Goal: Task Accomplishment & Management: Use online tool/utility

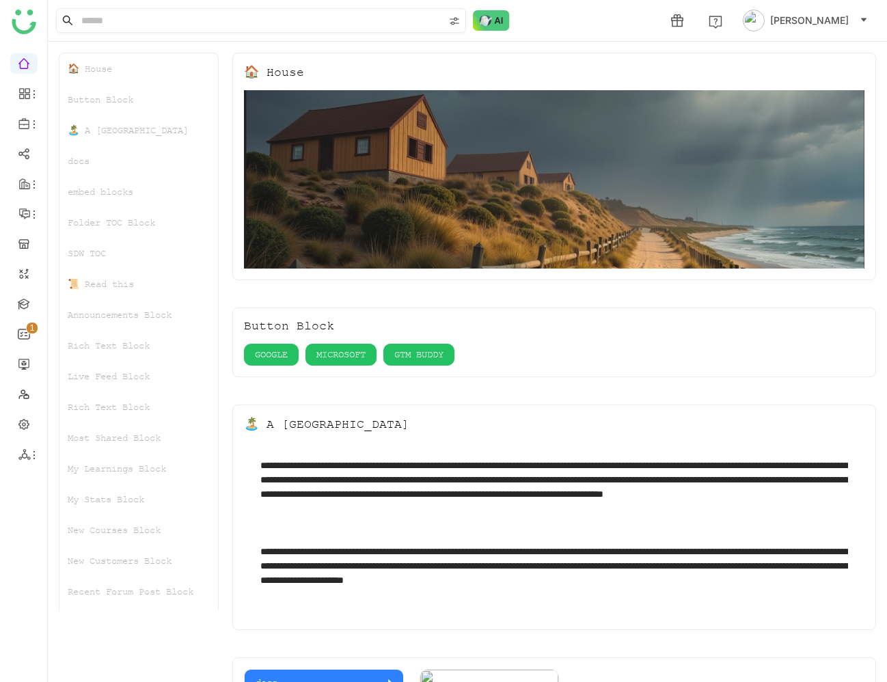
click at [347, 20] on input at bounding box center [261, 20] width 365 height 23
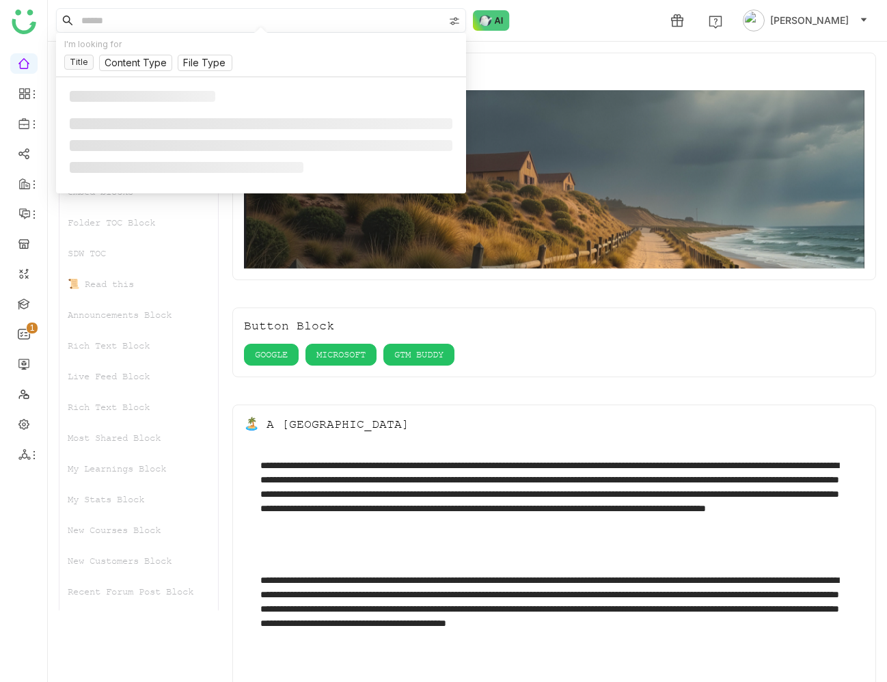
click at [345, 23] on input at bounding box center [261, 20] width 365 height 23
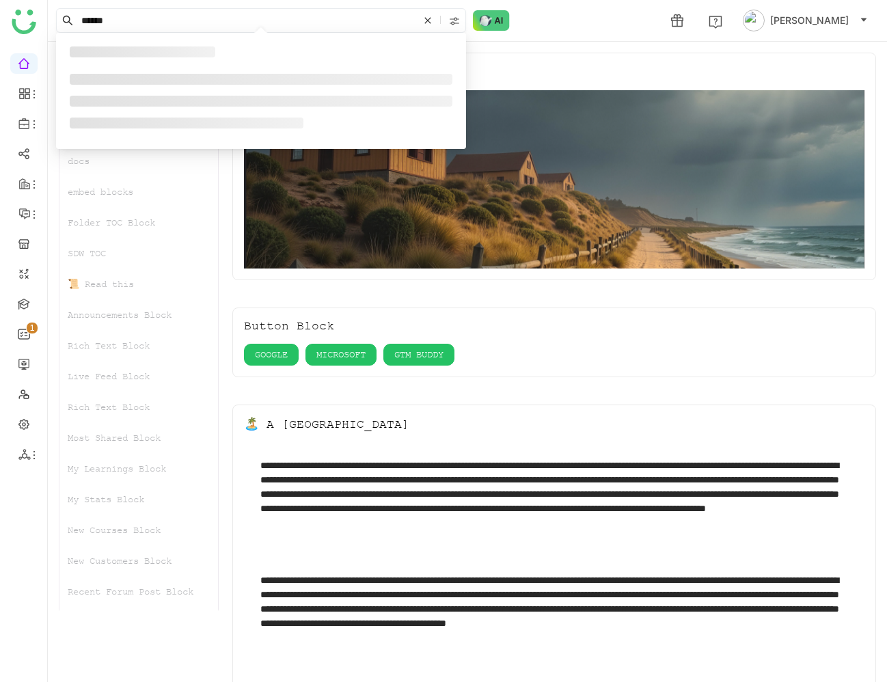
type input "******"
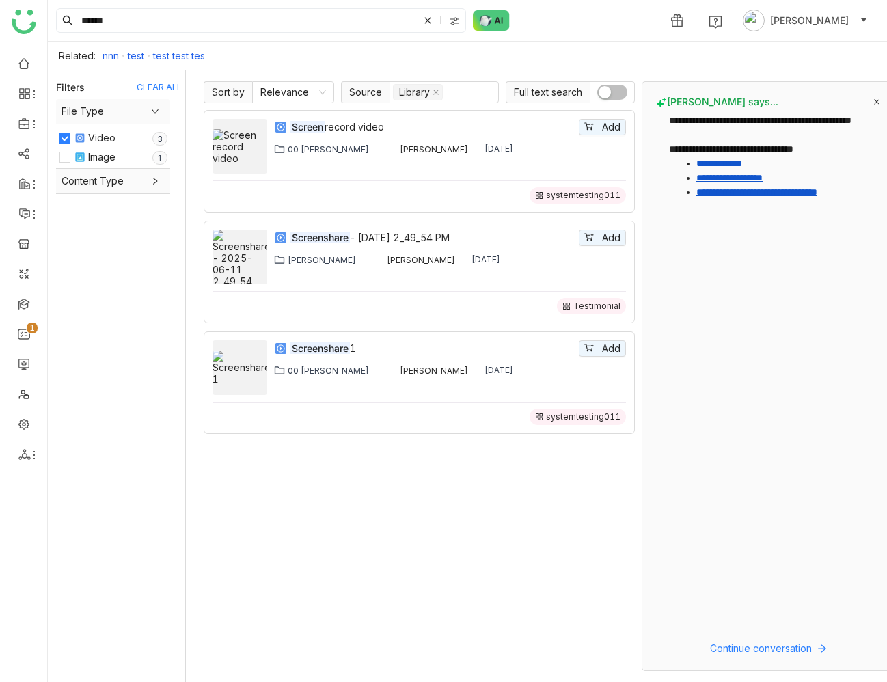
click at [147, 186] on span "Content Type" at bounding box center [112, 180] width 103 height 15
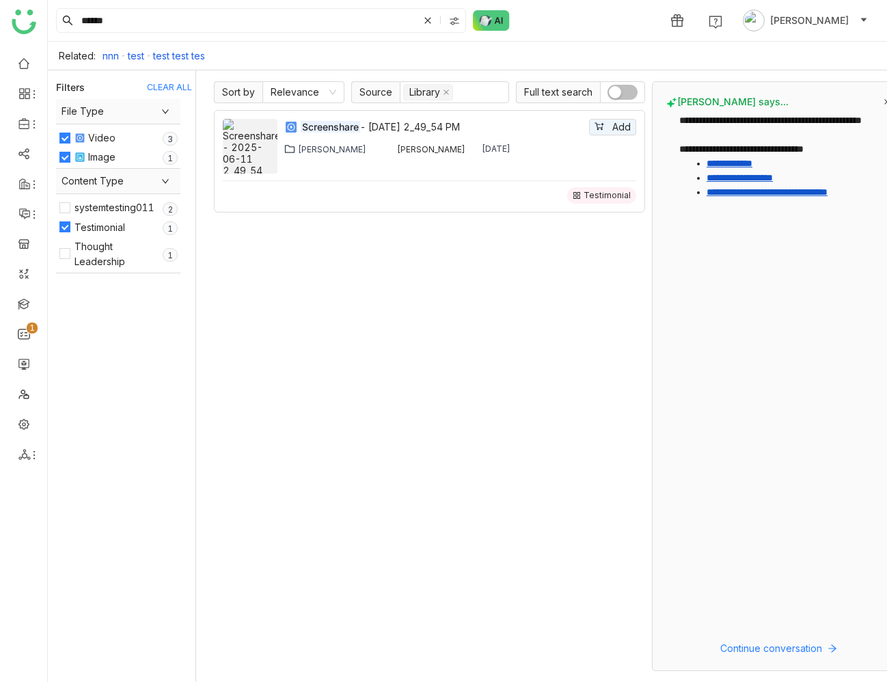
click at [876, 97] on div "[PERSON_NAME] says..." at bounding box center [778, 102] width 224 height 12
click at [883, 102] on icon at bounding box center [886, 101] width 7 height 7
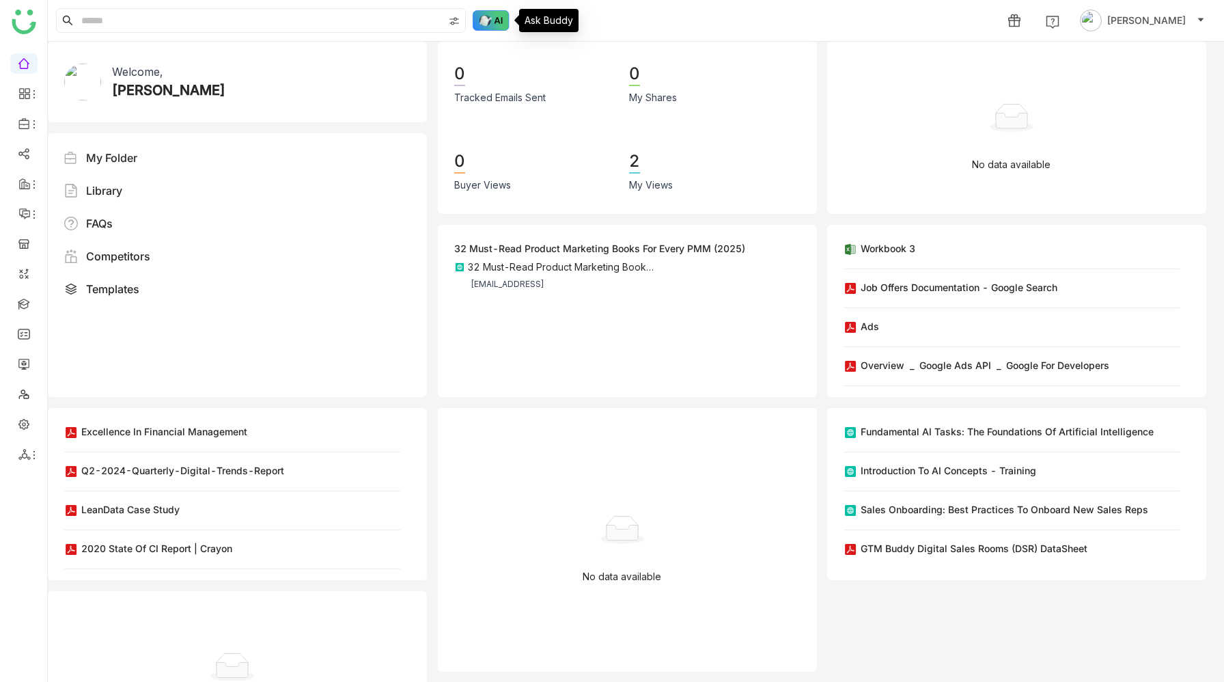
click at [486, 29] on img at bounding box center [491, 20] width 37 height 20
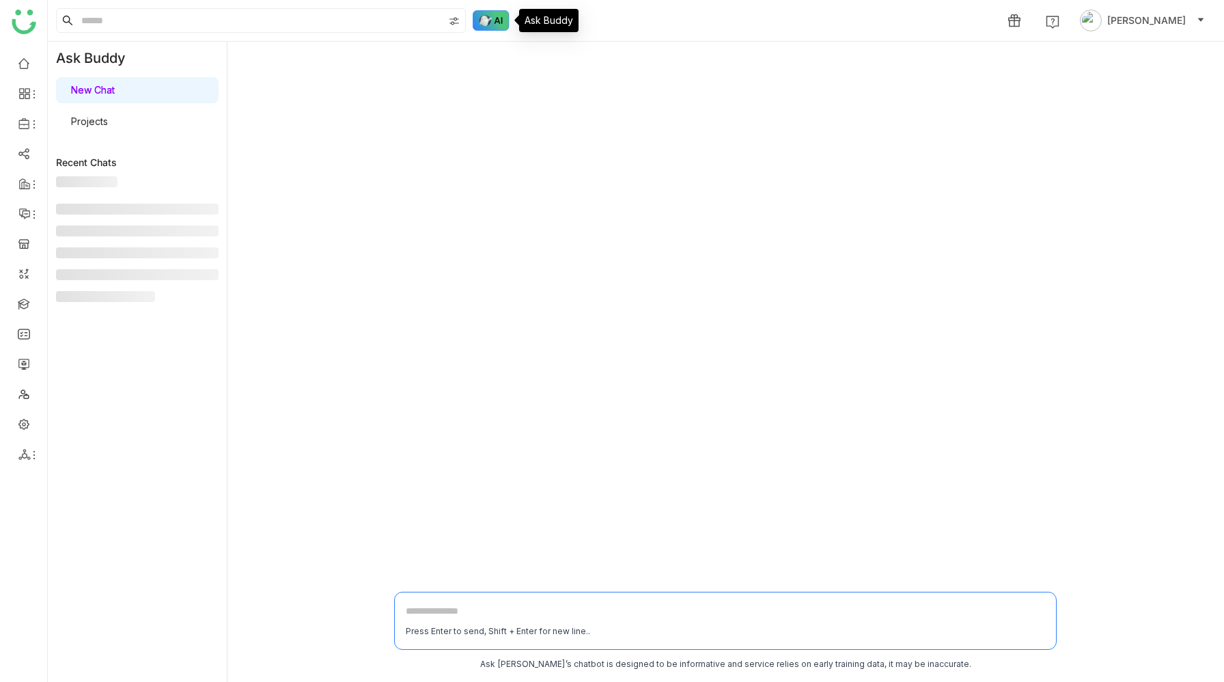
click at [494, 23] on img at bounding box center [491, 20] width 37 height 20
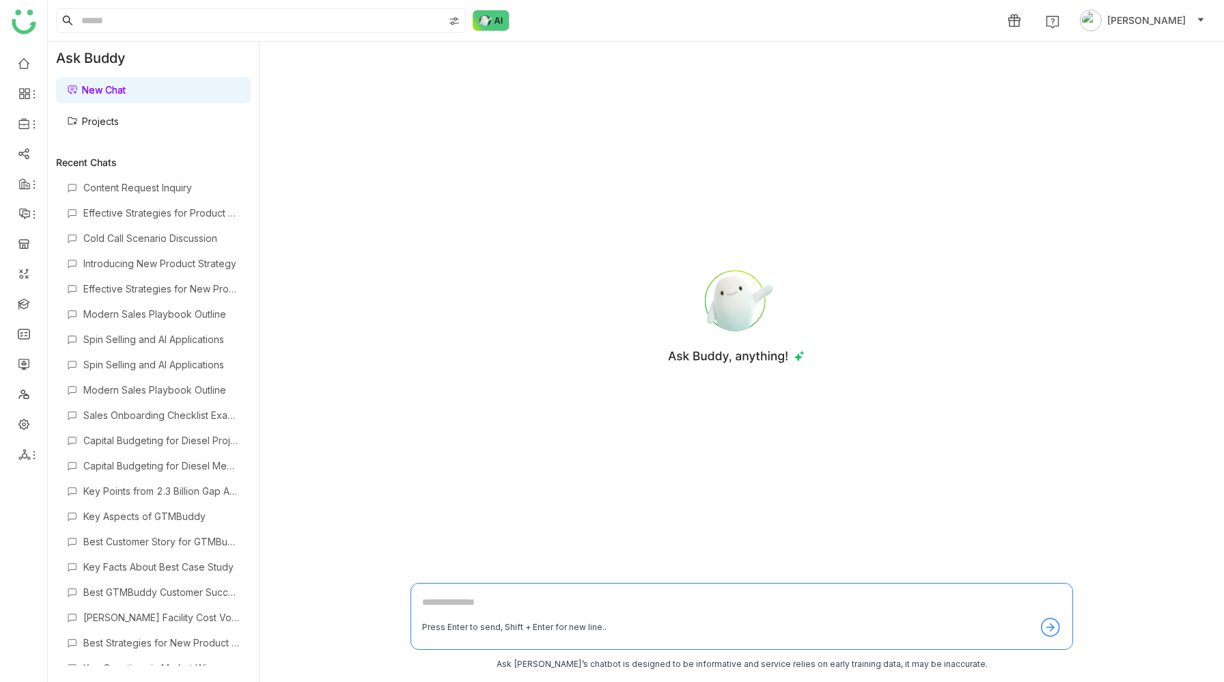
click at [119, 117] on link "Projects" at bounding box center [93, 121] width 52 height 12
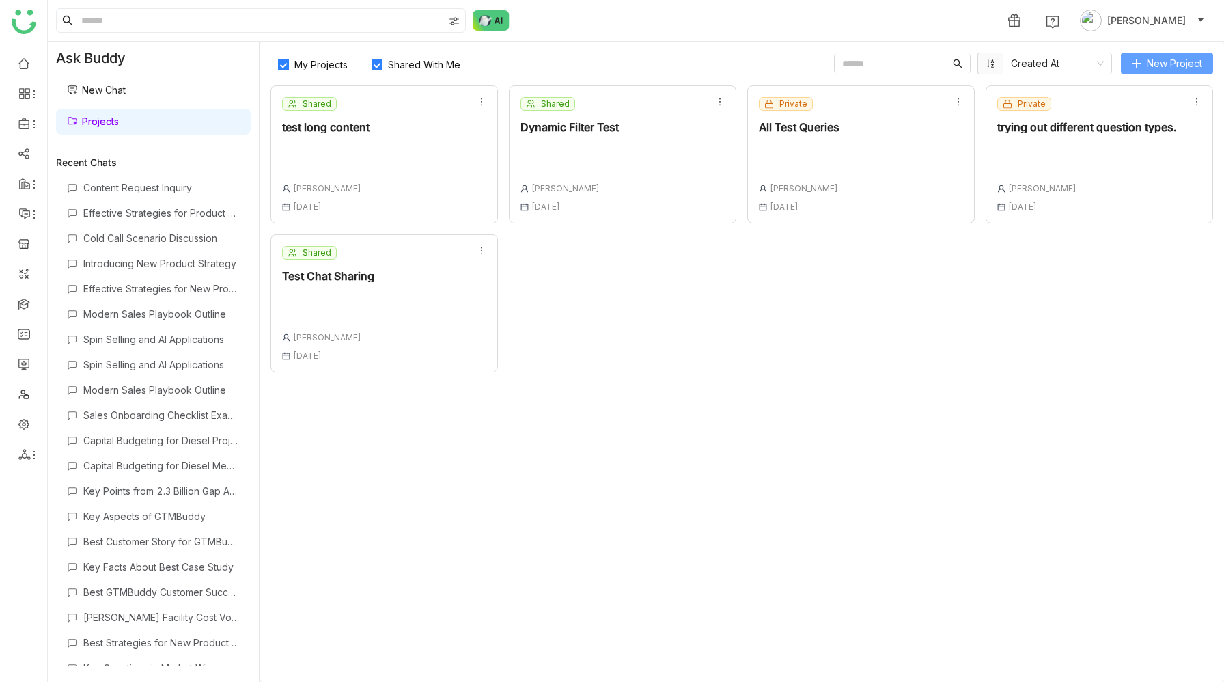
click at [1167, 59] on span "New Project" at bounding box center [1174, 63] width 55 height 15
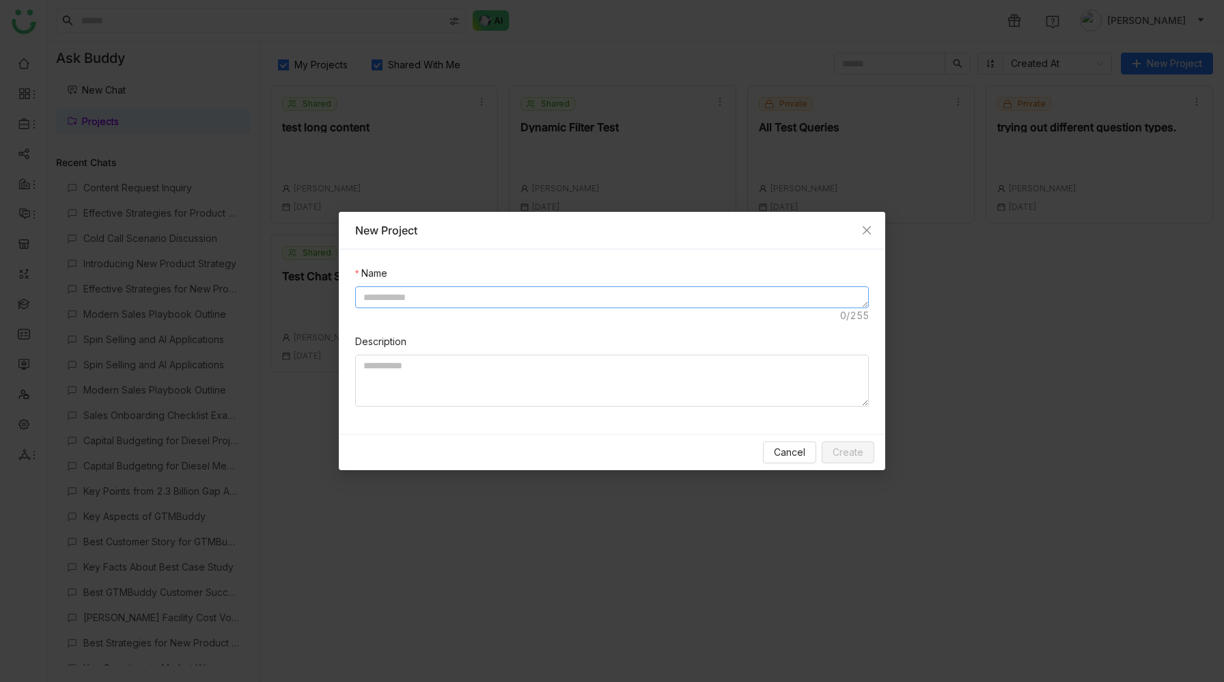
click at [564, 297] on textarea at bounding box center [612, 297] width 514 height 22
type textarea "**********"
click at [856, 454] on span "Create" at bounding box center [848, 452] width 31 height 15
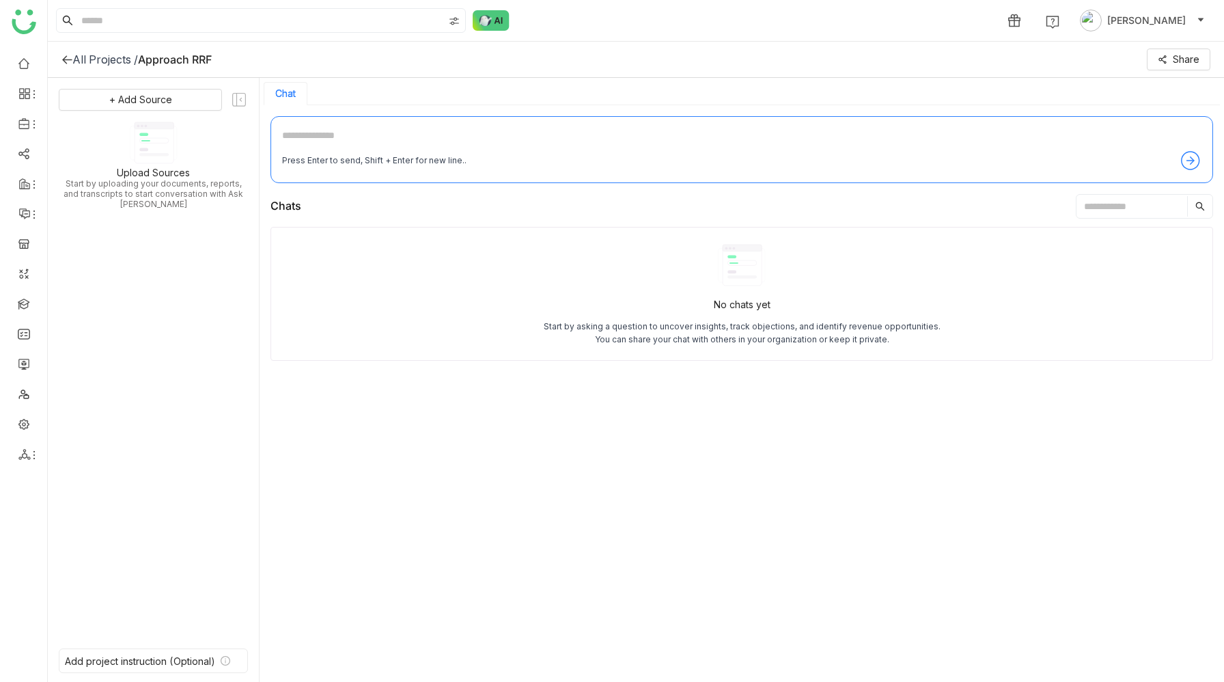
click at [393, 138] on textarea at bounding box center [741, 139] width 919 height 22
paste textarea "**********"
type textarea "**********"
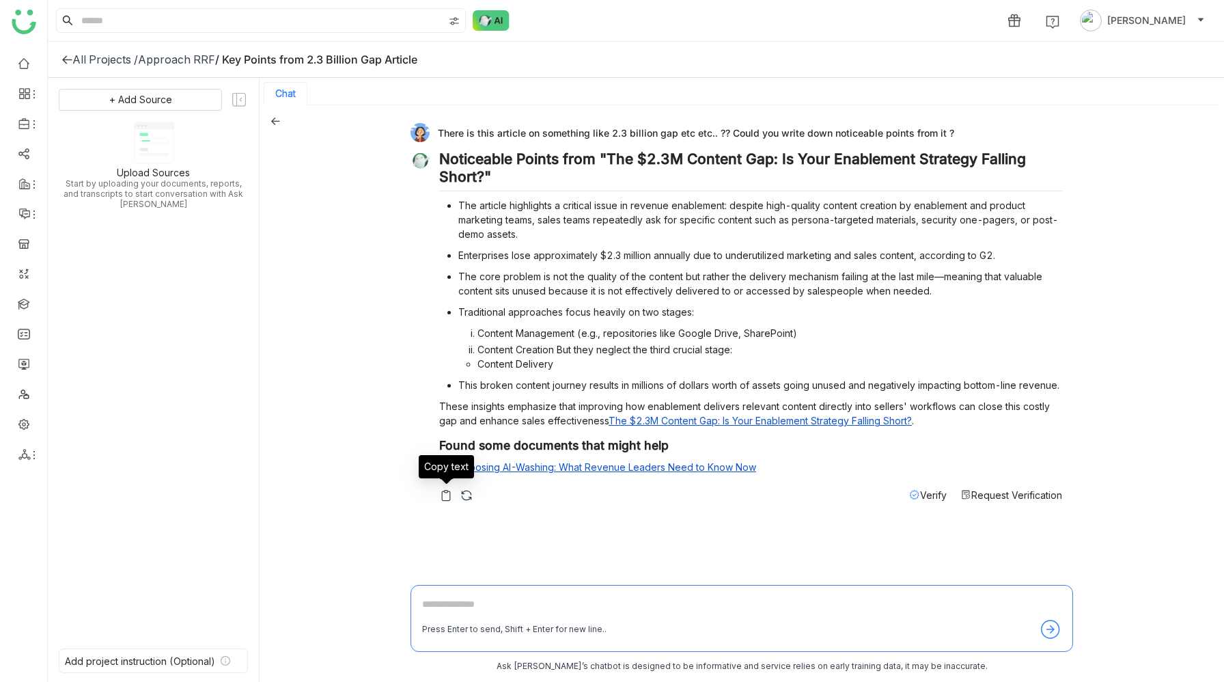
click at [449, 498] on img at bounding box center [446, 495] width 14 height 14
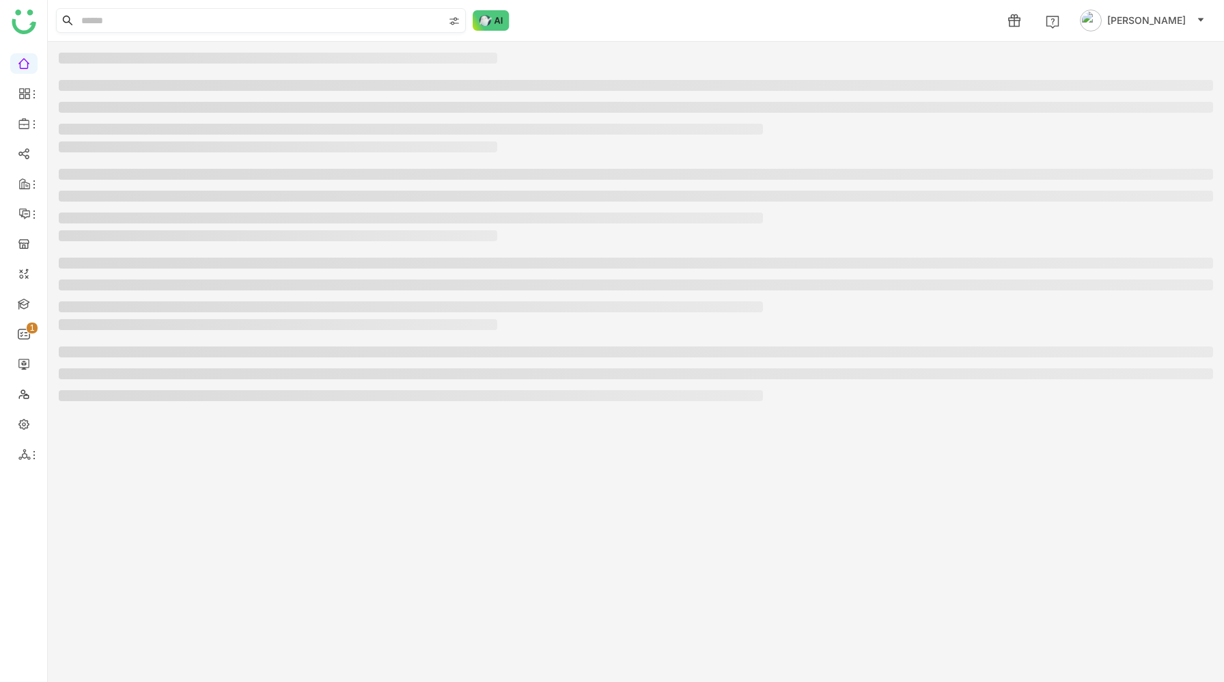
click at [223, 23] on input at bounding box center [261, 20] width 365 height 23
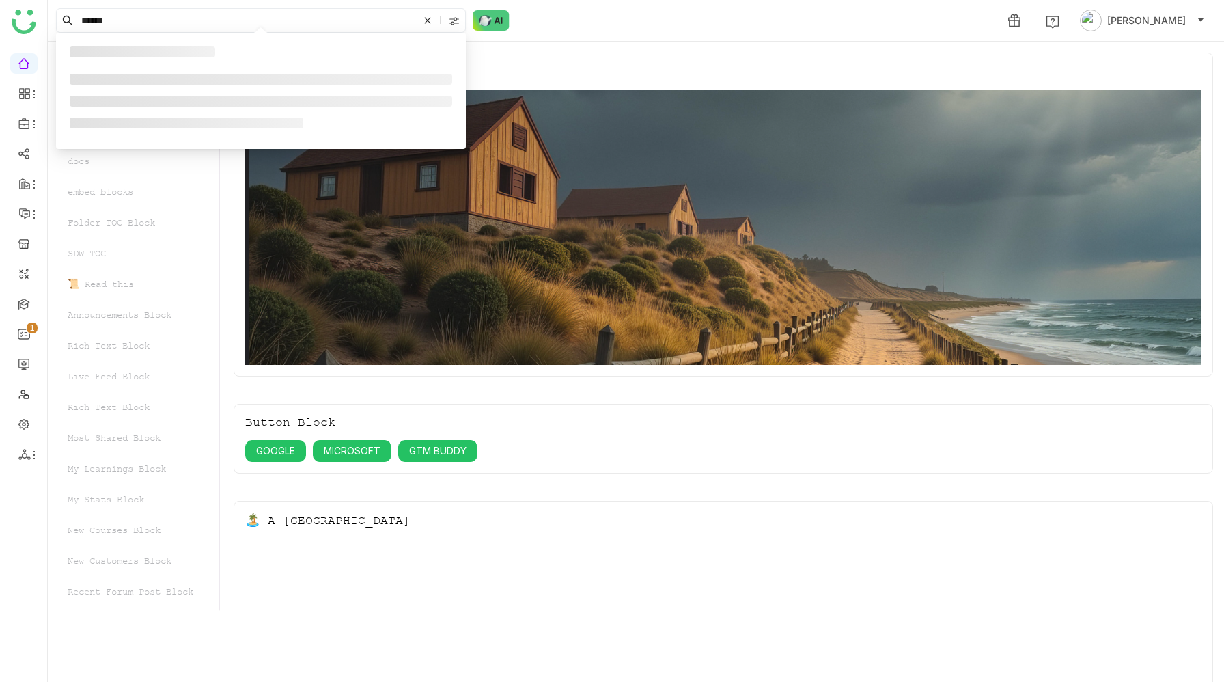
type input "******"
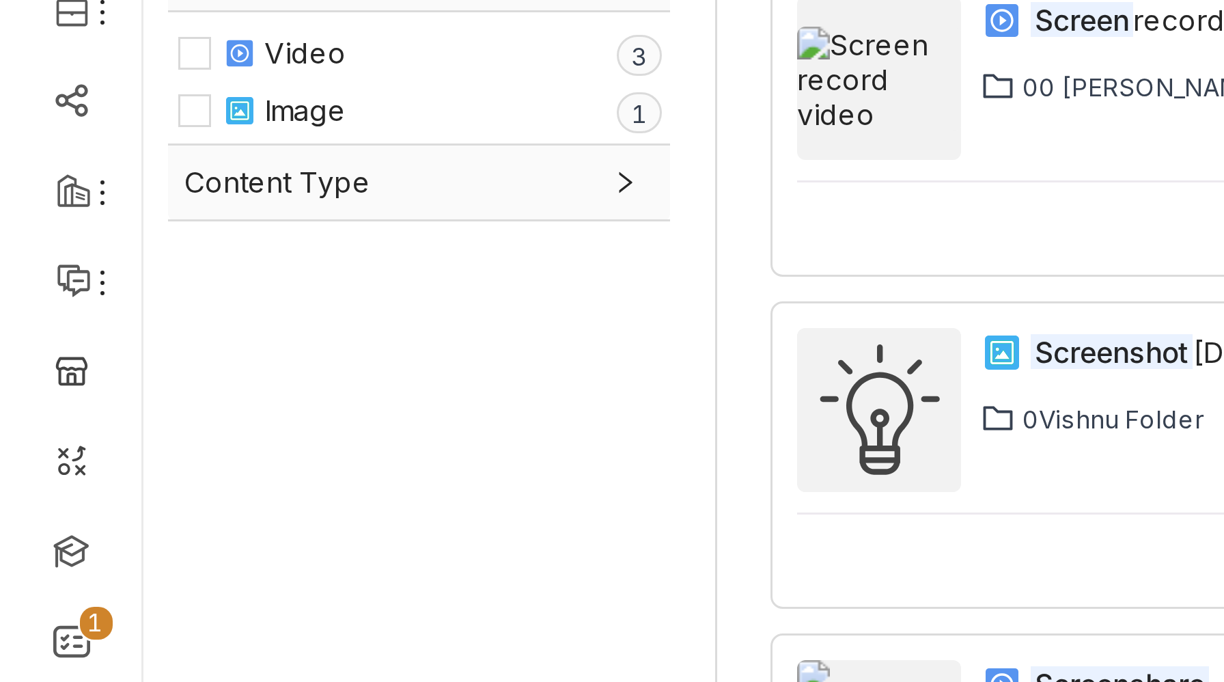
drag, startPoint x: 128, startPoint y: 234, endPoint x: 137, endPoint y: 235, distance: 9.0
click at [137, 235] on div "File Type Video 0 1 2 3 4 5 6 7 8 9 Image 0 1 2 3 4 5 6 7 8 9 Content Type syst…" at bounding box center [147, 386] width 182 height 574
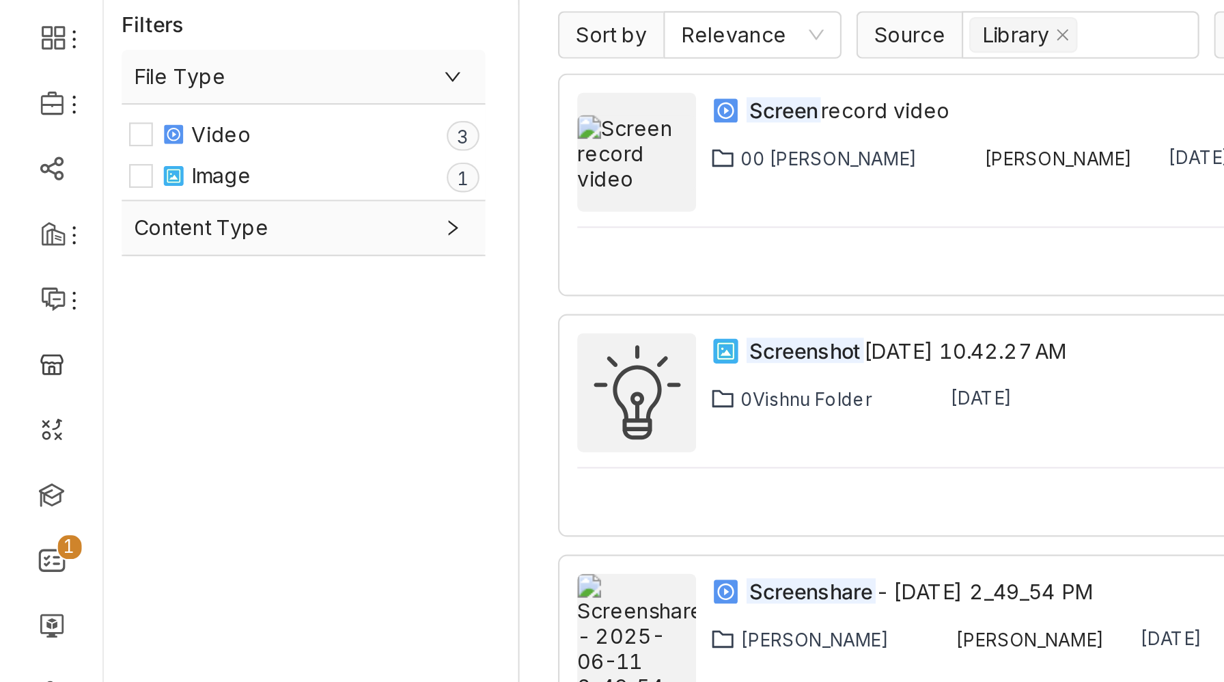
drag, startPoint x: 137, startPoint y: 236, endPoint x: 161, endPoint y: 273, distance: 44.0
click at [165, 268] on div "File Type Video 0 1 2 3 4 5 6 7 8 9 Image 0 1 2 3 4 5 6 7 8 9 Content Type syst…" at bounding box center [147, 386] width 182 height 574
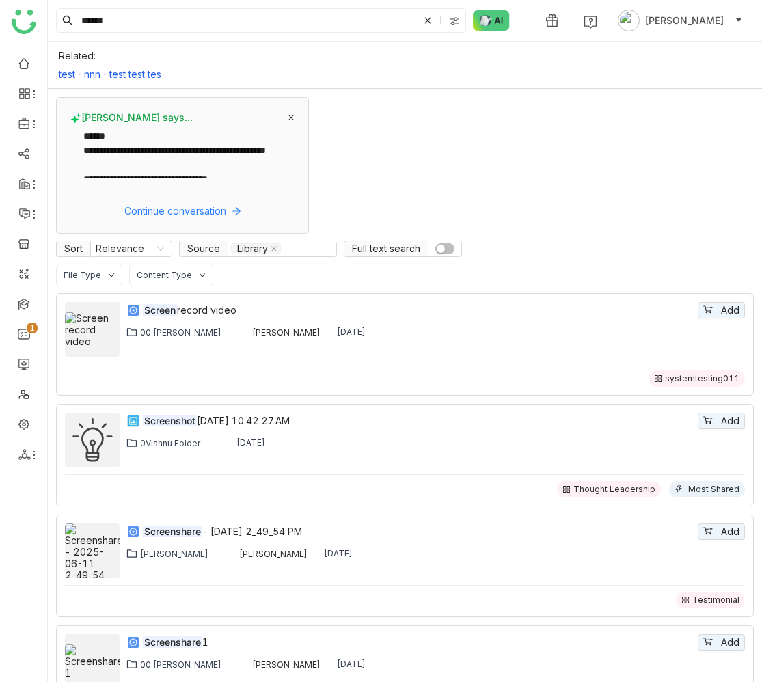
click at [761, 219] on div "**********" at bounding box center [405, 394] width 714 height 611
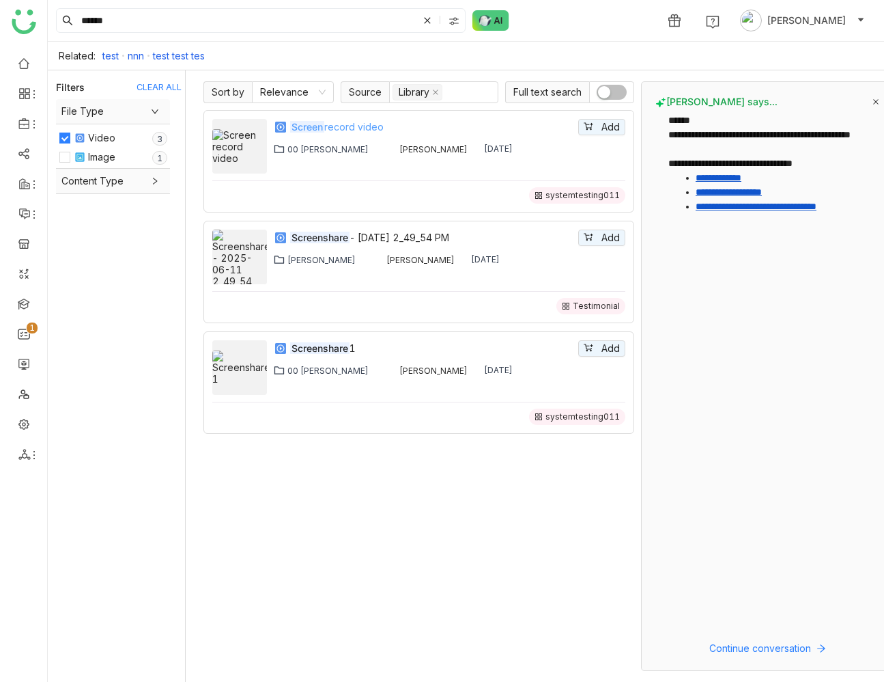
click at [349, 127] on div "Screen record video" at bounding box center [432, 127] width 285 height 15
click at [490, 17] on img at bounding box center [491, 20] width 37 height 20
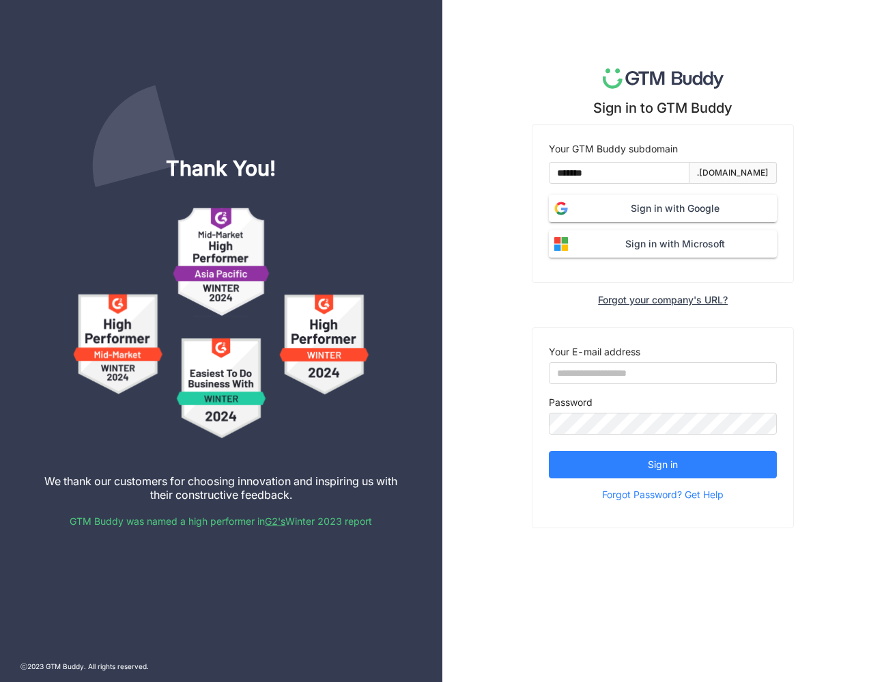
click at [719, 215] on span "Sign in with Google" at bounding box center [676, 208] width 204 height 15
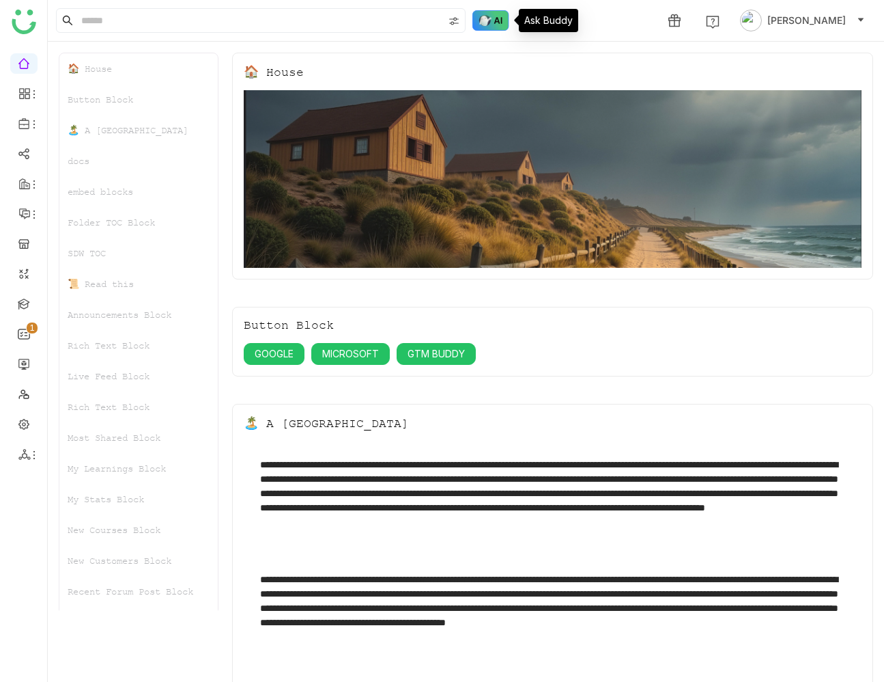
click at [504, 27] on img at bounding box center [491, 20] width 37 height 20
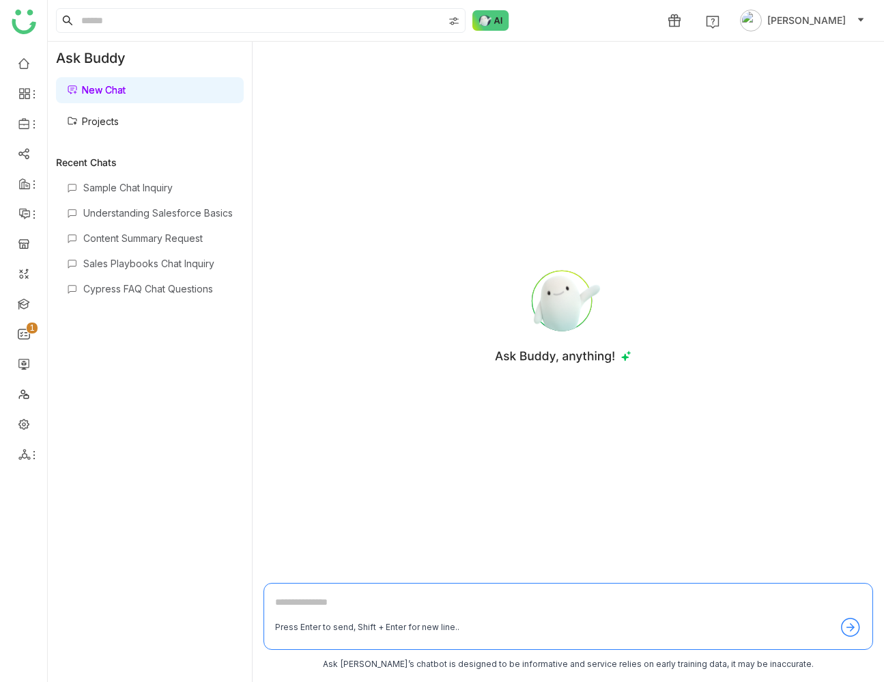
click at [119, 115] on link "Projects" at bounding box center [93, 121] width 52 height 12
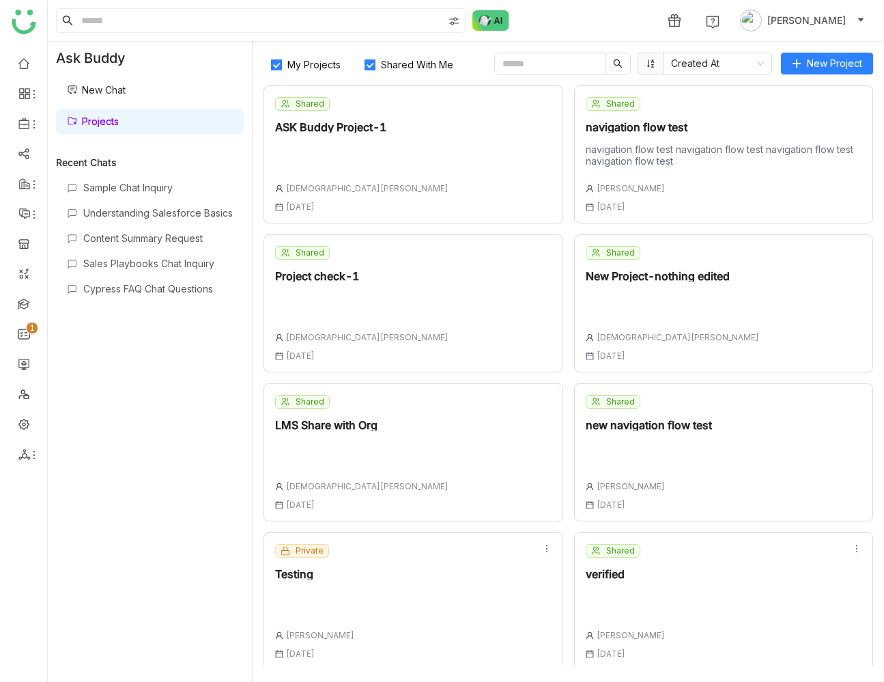
scroll to position [5, 0]
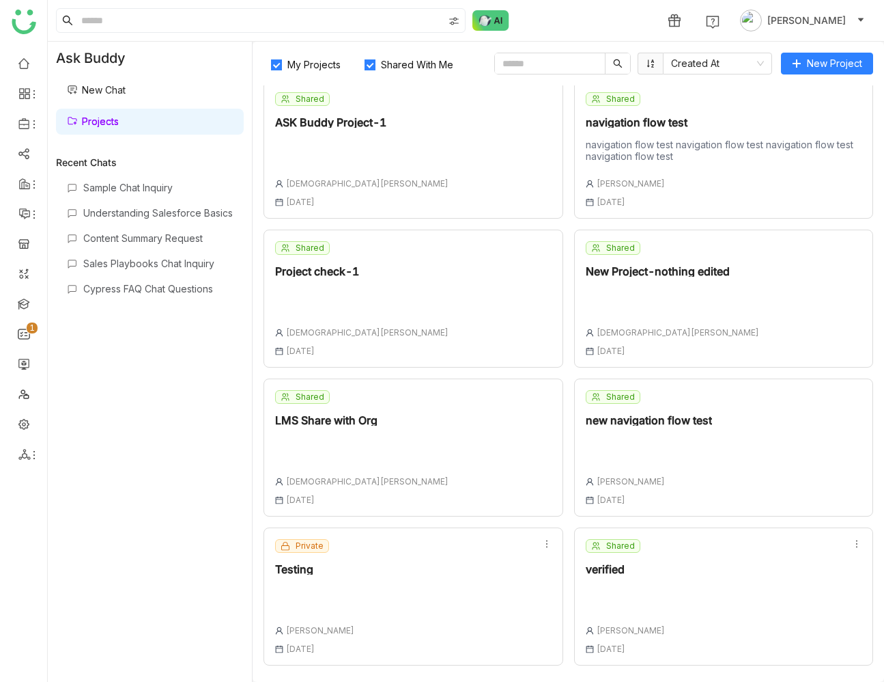
click at [696, 593] on div "Shared verified Uday Bhanu 18 Aug , 2025" at bounding box center [724, 596] width 300 height 138
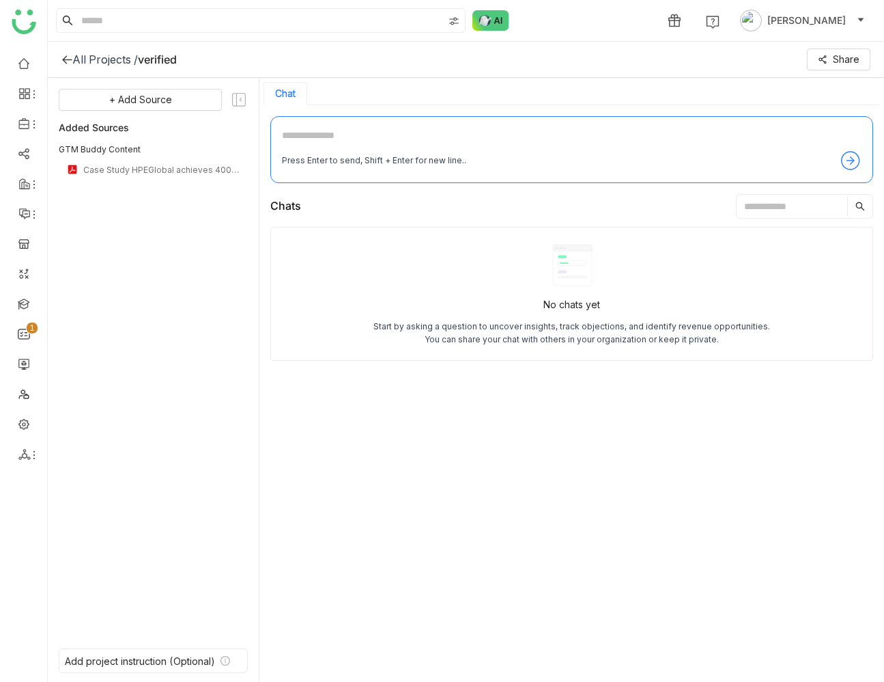
click at [425, 135] on textarea at bounding box center [572, 139] width 580 height 22
click at [65, 60] on icon at bounding box center [66, 59] width 11 height 11
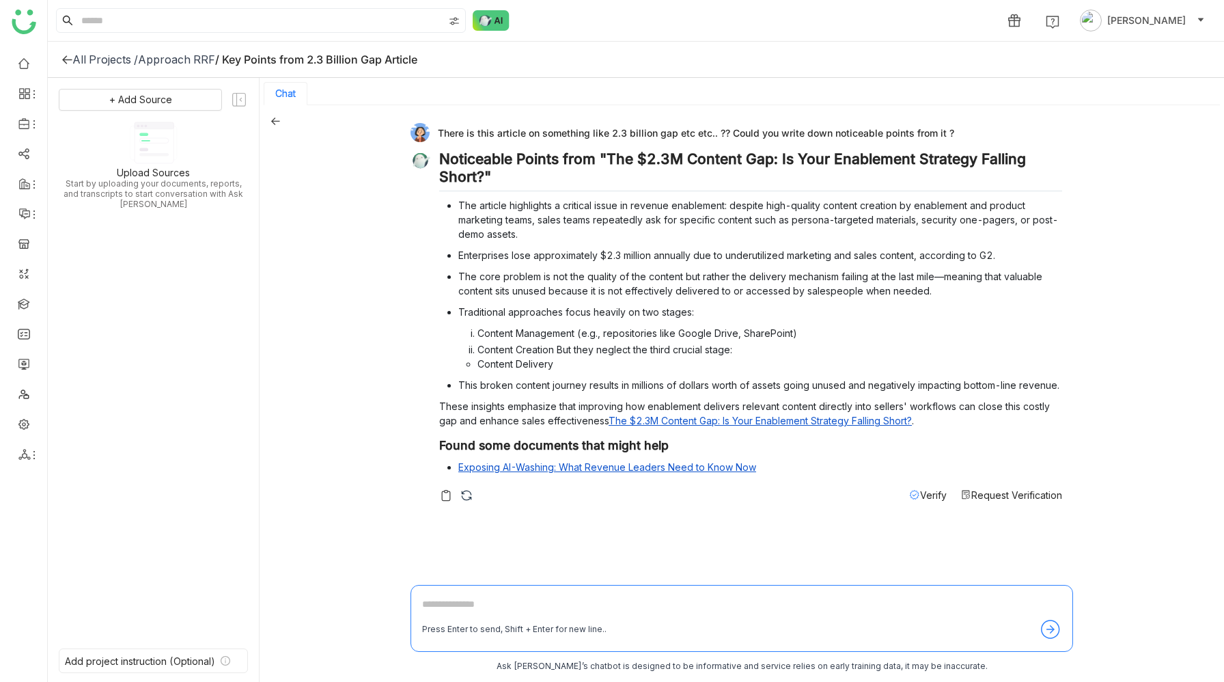
scroll to position [2, 0]
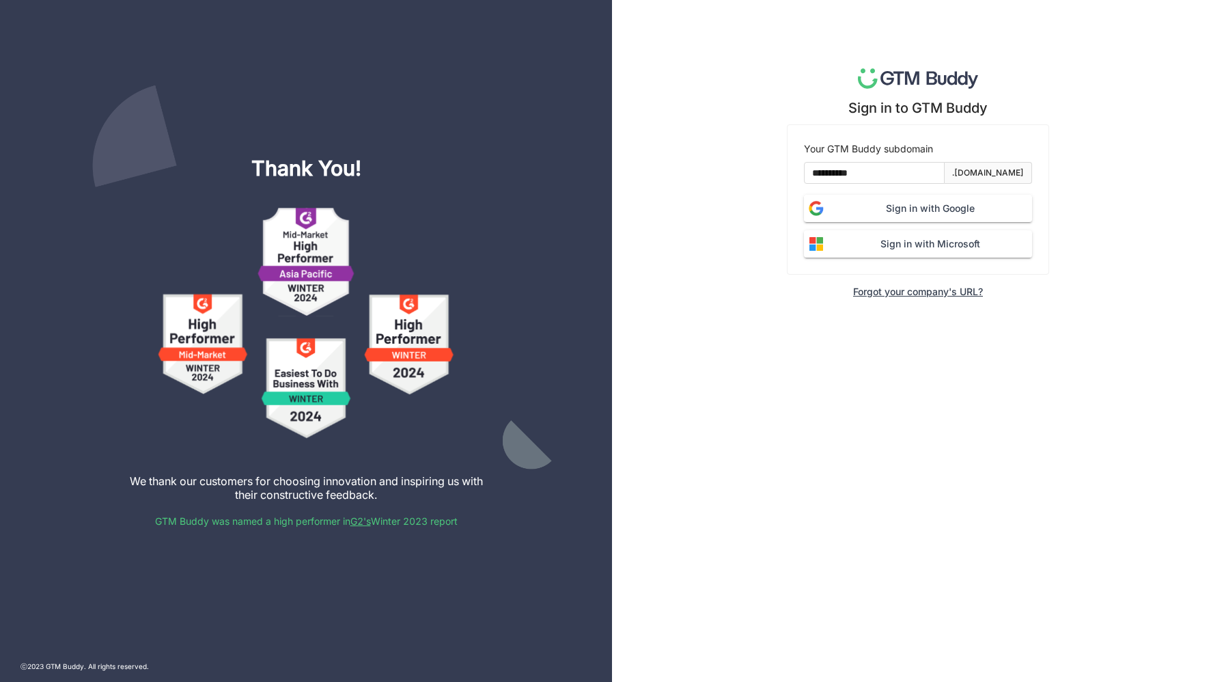
click at [942, 210] on span "Sign in with Google" at bounding box center [930, 208] width 204 height 15
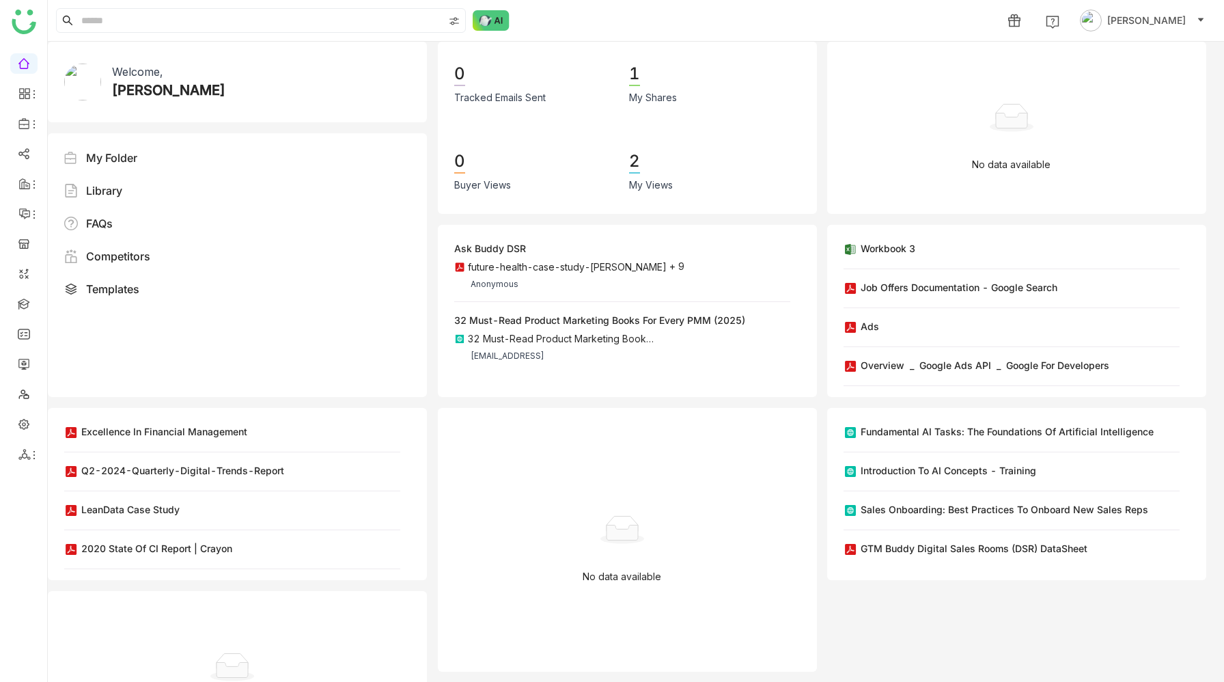
click at [589, 22] on div "1 [PERSON_NAME]" at bounding box center [636, 20] width 1176 height 41
click at [485, 20] on img at bounding box center [491, 20] width 37 height 20
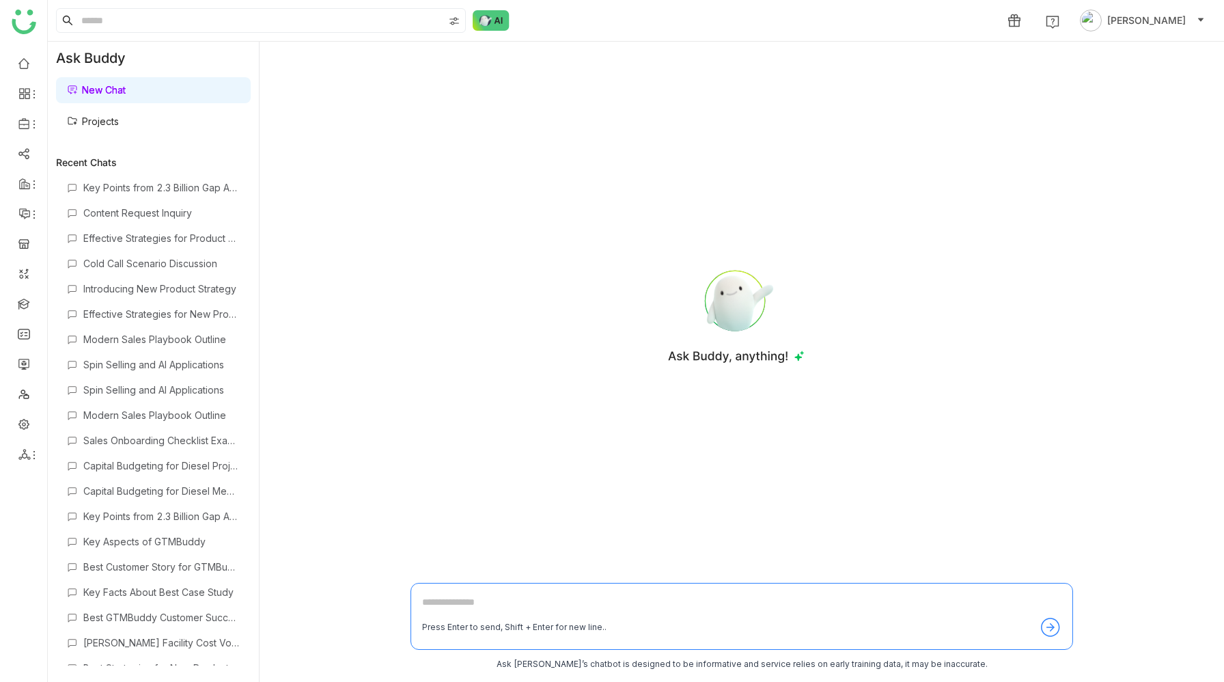
click at [111, 127] on link "Projects" at bounding box center [93, 121] width 52 height 12
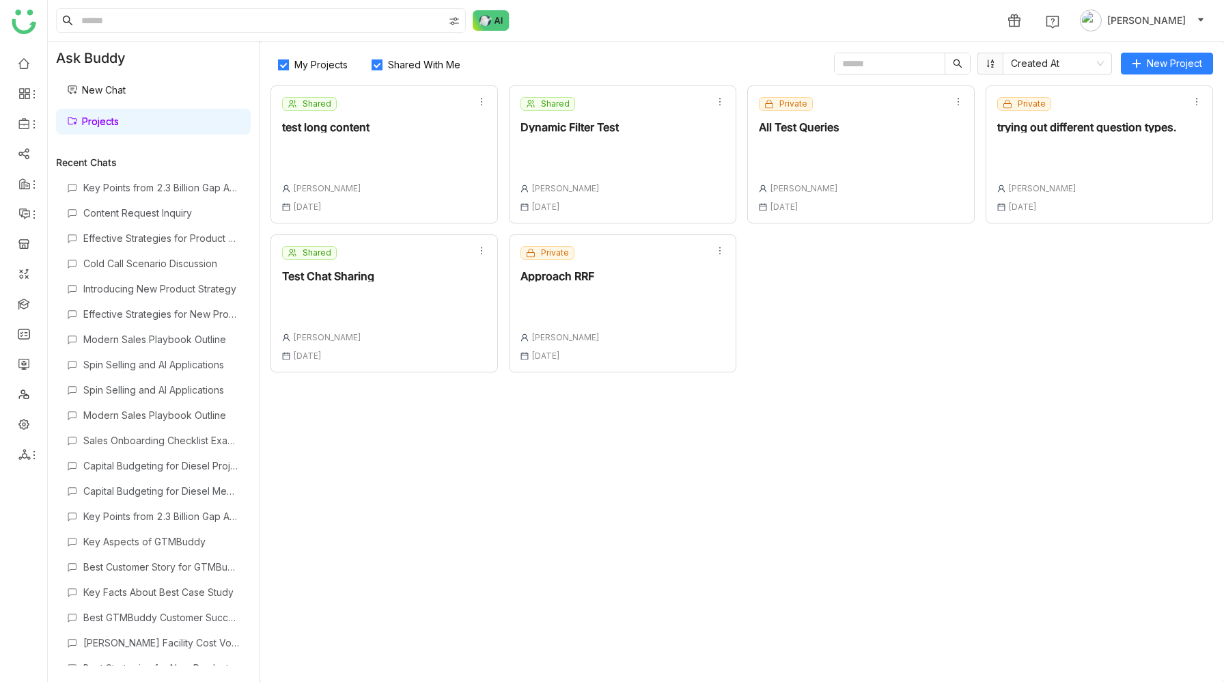
click at [404, 313] on div "Shared Test Chat Sharing [PERSON_NAME] [DATE]" at bounding box center [383, 303] width 227 height 138
click at [1150, 72] on button "New Project" at bounding box center [1167, 64] width 92 height 22
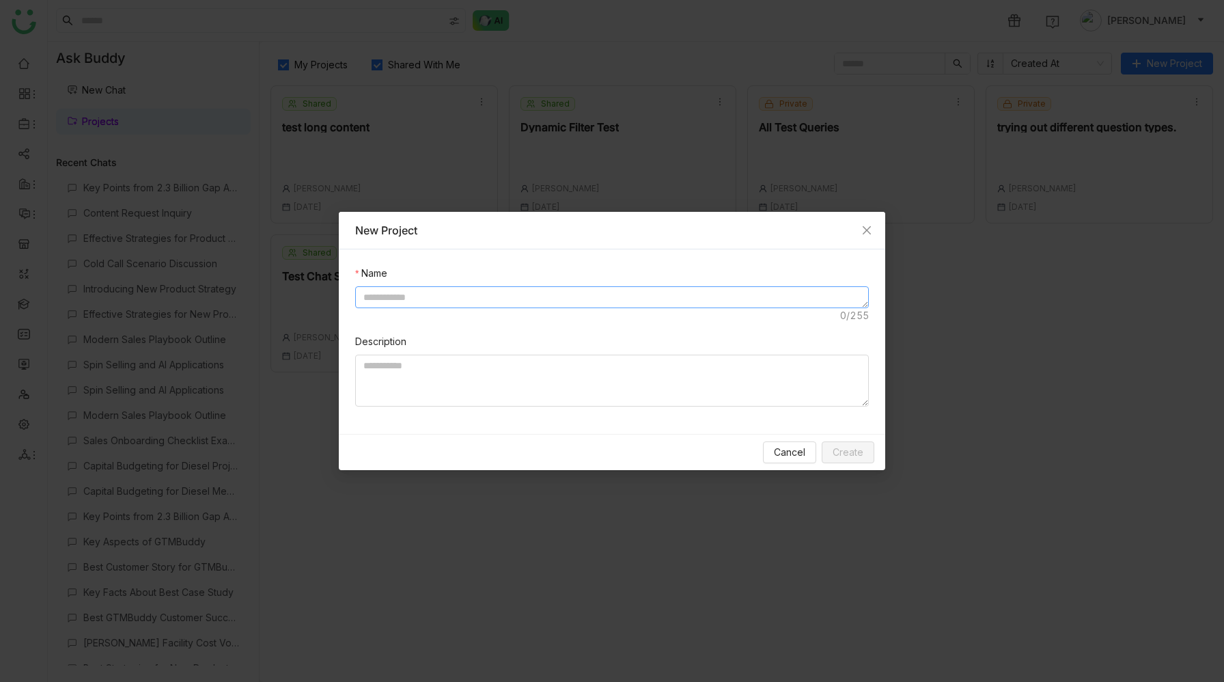
click at [628, 300] on textarea at bounding box center [612, 297] width 514 height 22
type textarea "**********"
click at [861, 458] on span "Create" at bounding box center [848, 452] width 31 height 15
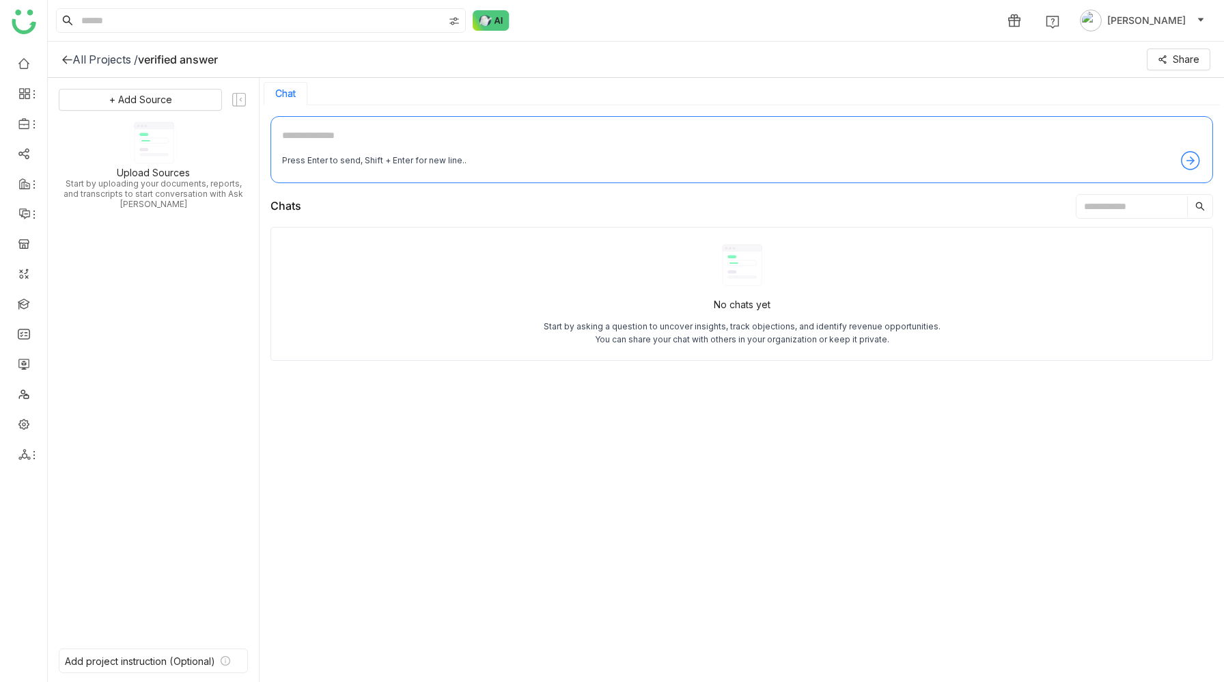
click at [485, 128] on textarea at bounding box center [741, 139] width 919 height 22
type textarea "*"
